Goal: Transaction & Acquisition: Purchase product/service

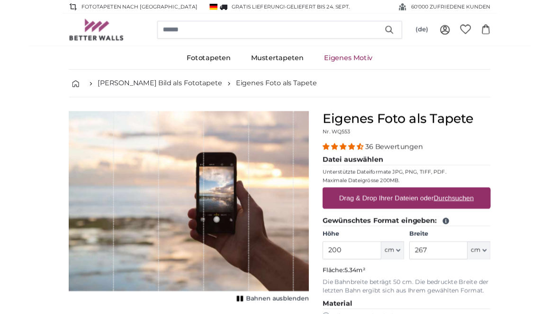
scroll to position [36, 0]
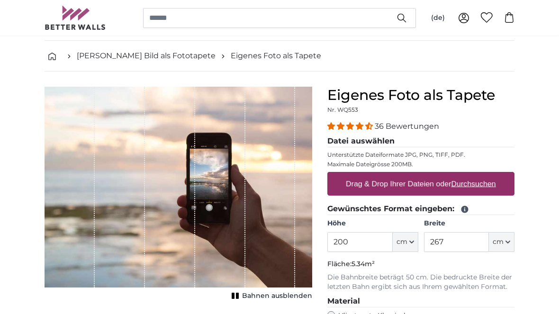
click at [368, 244] on input "200" at bounding box center [359, 242] width 65 height 20
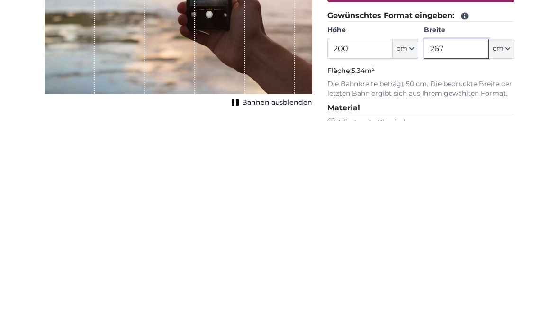
click at [463, 233] on input "267" at bounding box center [456, 243] width 65 height 20
type input "2"
type input "100"
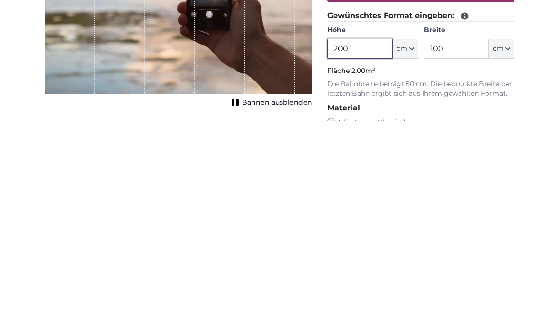
click at [358, 233] on input "200" at bounding box center [359, 243] width 65 height 20
type input "2"
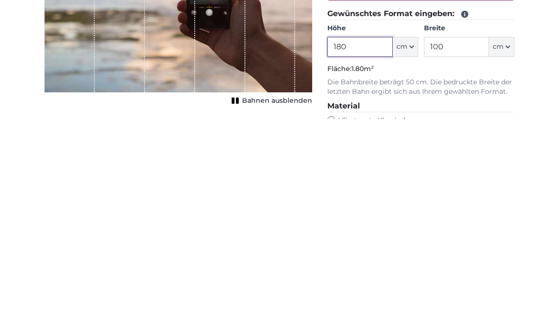
type input "180"
click at [454, 233] on input "100" at bounding box center [456, 243] width 65 height 20
type input "1"
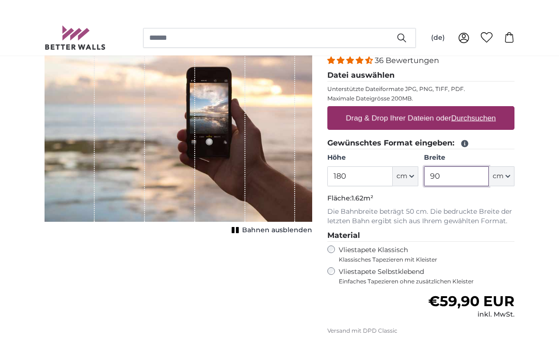
scroll to position [115, 0]
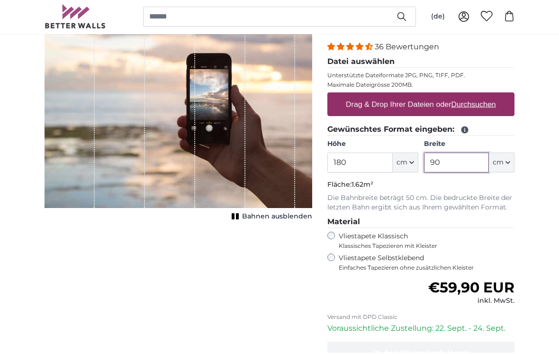
type input "90"
click at [477, 105] on u "Durchsuchen" at bounding box center [473, 105] width 45 height 8
click at [477, 97] on input "Drag & Drop Ihrer Dateien oder Durchsuchen" at bounding box center [420, 95] width 187 height 3
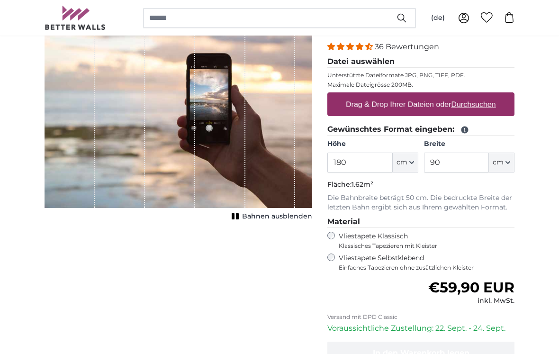
type input "**********"
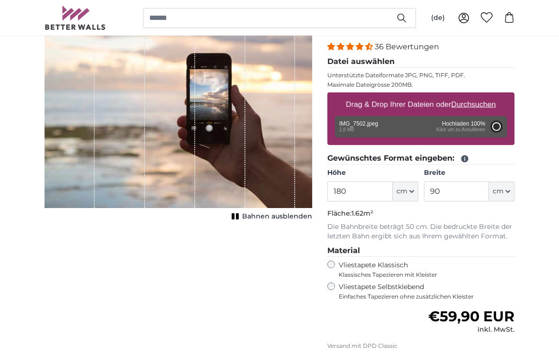
type input "200"
type input "150"
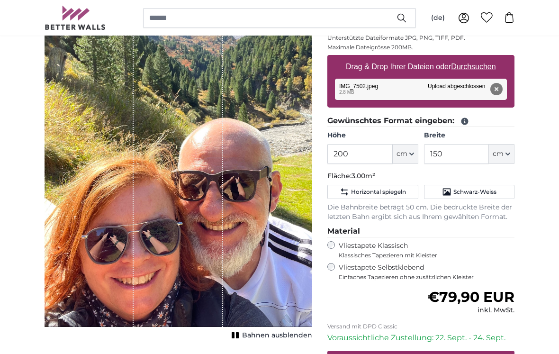
scroll to position [153, 0]
click at [358, 153] on input "200" at bounding box center [359, 154] width 65 height 20
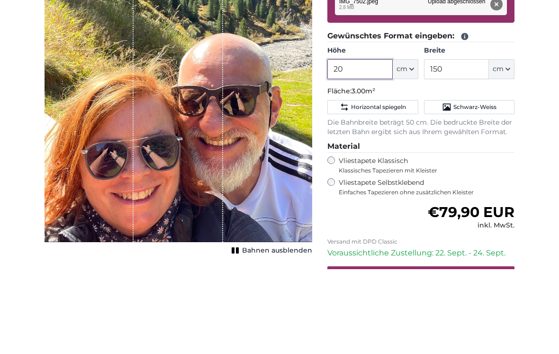
type input "2"
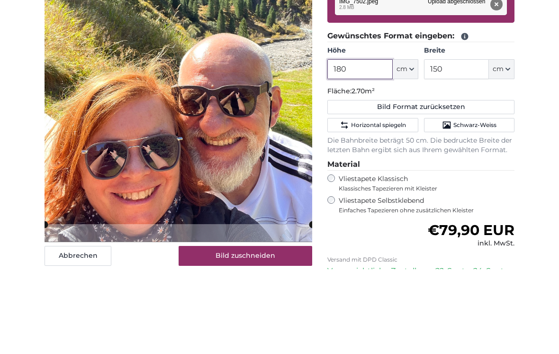
type input "180"
click at [456, 144] on input "150" at bounding box center [456, 154] width 65 height 20
type input "1"
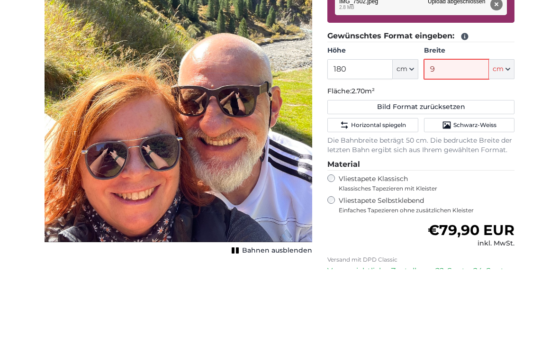
type input "90"
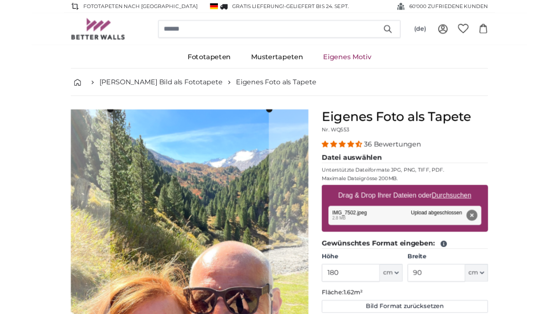
scroll to position [40, 0]
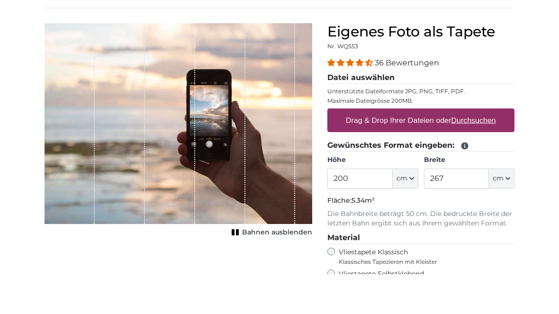
scroll to position [100, 0]
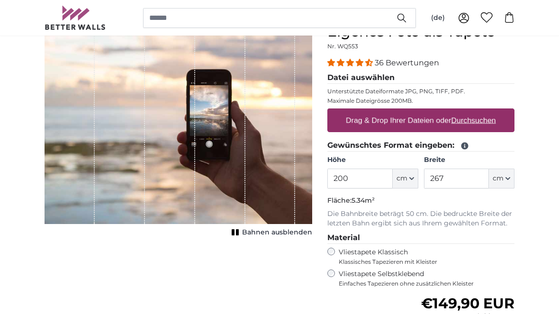
click at [472, 123] on u "Durchsuchen" at bounding box center [473, 120] width 45 height 8
click at [472, 111] on input "Drag & Drop Ihrer Dateien oder Durchsuchen" at bounding box center [420, 109] width 187 height 3
type input "**********"
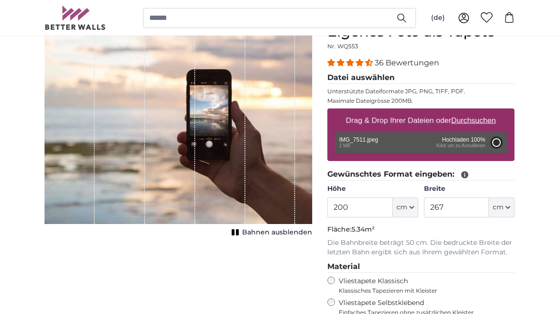
type input "150"
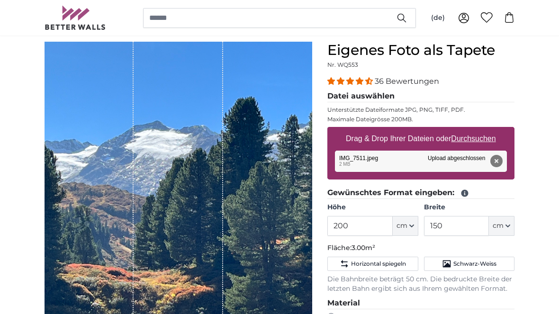
scroll to position [81, 0]
